Goal: Find specific page/section: Find specific page/section

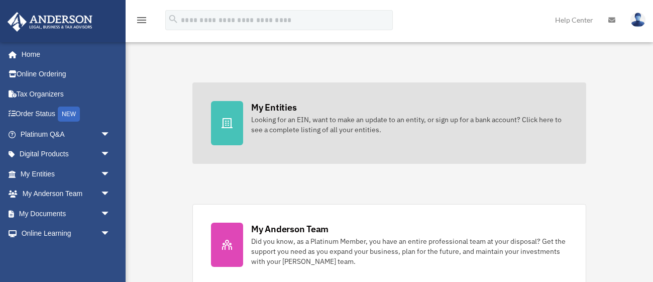
scroll to position [298, 0]
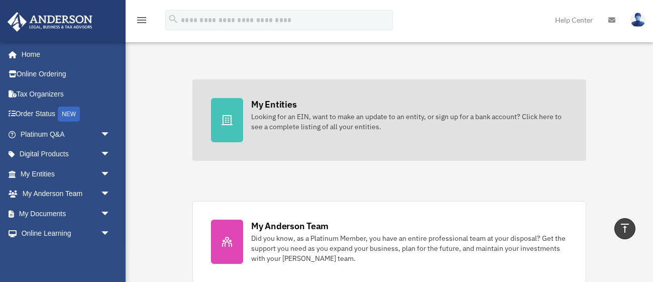
click at [240, 115] on div at bounding box center [227, 120] width 32 height 44
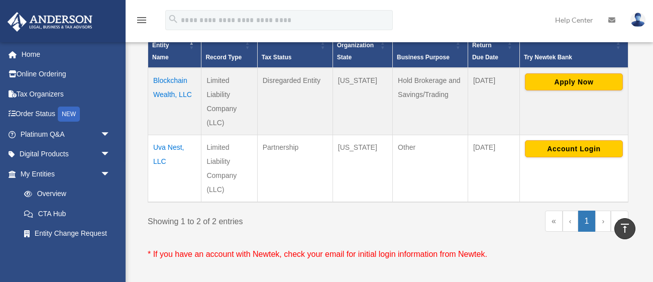
scroll to position [247, 0]
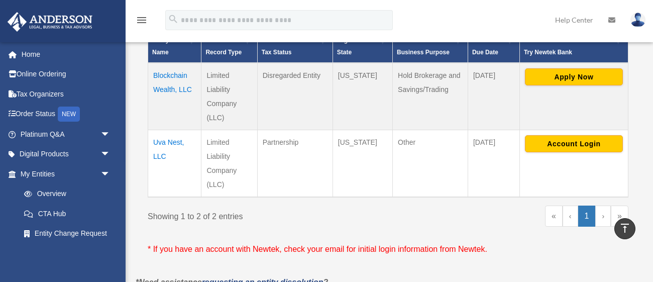
click at [169, 139] on td "Uva Nest, LLC" at bounding box center [174, 163] width 53 height 67
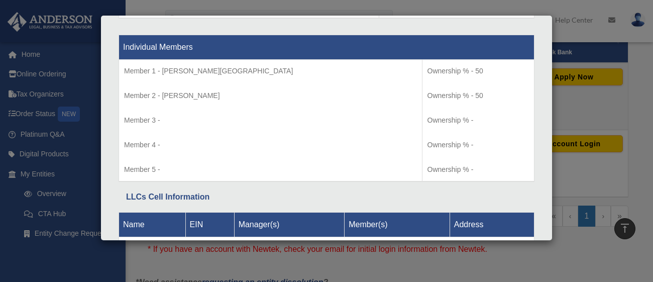
scroll to position [1097, 0]
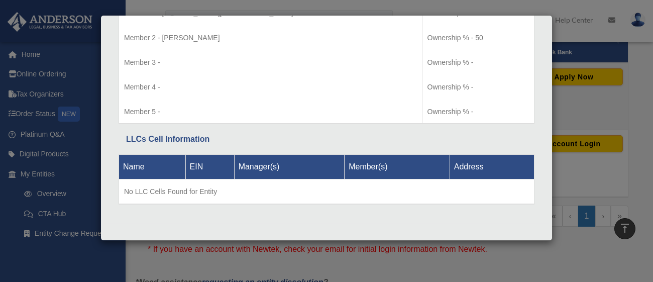
click at [306, 260] on div "Details × Articles Sent Organizational Date" at bounding box center [326, 141] width 653 height 282
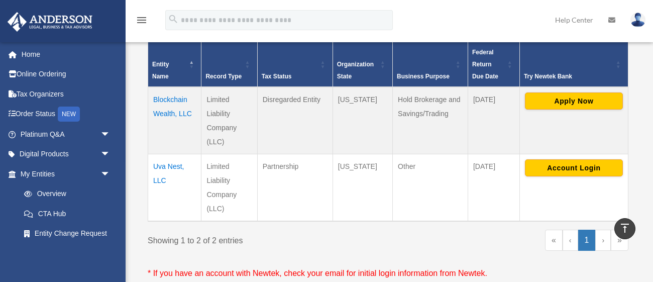
scroll to position [230, 0]
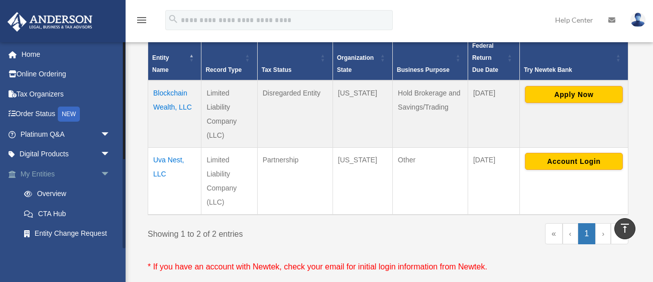
click at [74, 172] on link "My Entities arrow_drop_down" at bounding box center [66, 174] width 119 height 20
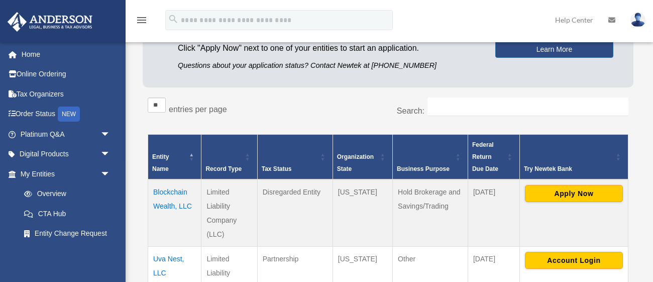
scroll to position [0, 0]
